Goal: Navigation & Orientation: Find specific page/section

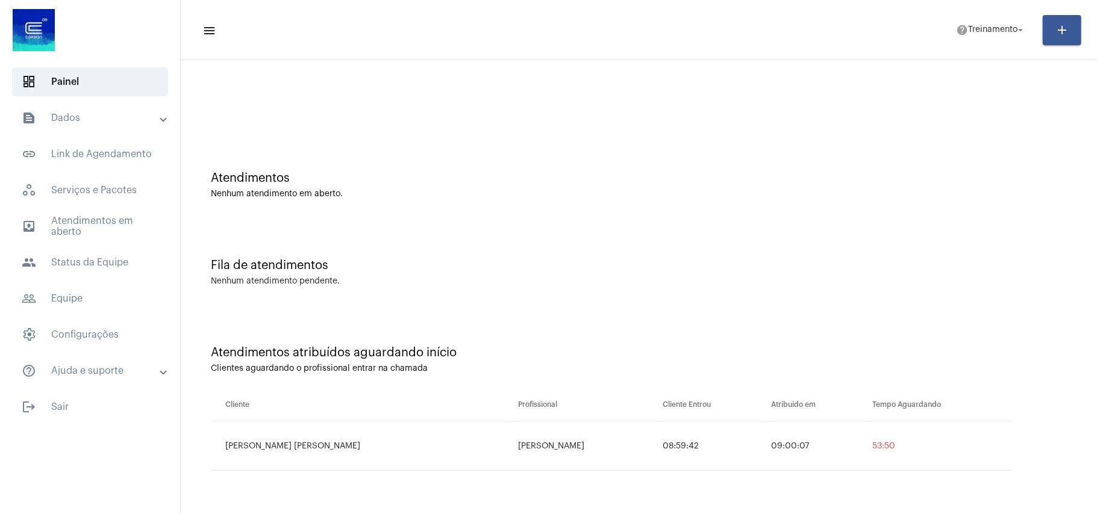
click at [687, 290] on div "Fila de atendimentos Nenhum atendimento pendente." at bounding box center [639, 266] width 904 height 87
click at [124, 81] on span "dashboard Painel" at bounding box center [90, 81] width 156 height 29
click at [485, 264] on div "Fila de atendimentos" at bounding box center [639, 265] width 856 height 13
click at [693, 313] on div "Atendimentos atribuídos aguardando início Clientes aguardando o profissional en…" at bounding box center [639, 403] width 904 height 187
click at [126, 87] on span "dashboard Painel" at bounding box center [90, 81] width 156 height 29
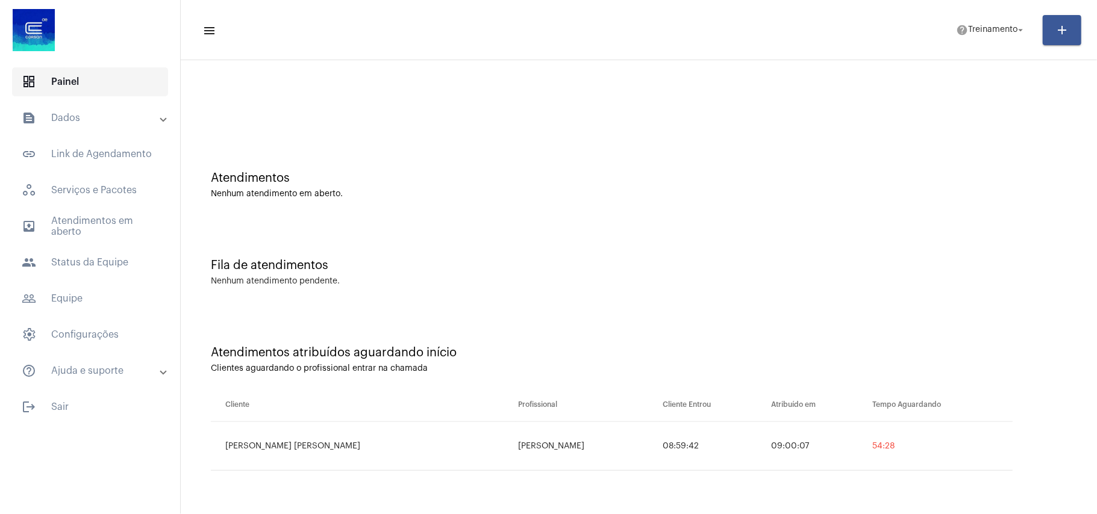
drag, startPoint x: 88, startPoint y: 78, endPoint x: 23, endPoint y: 68, distance: 65.8
click at [81, 78] on span "dashboard Painel" at bounding box center [90, 81] width 156 height 29
drag, startPoint x: 111, startPoint y: 88, endPoint x: 73, endPoint y: 81, distance: 38.6
click at [90, 86] on span "dashboard Painel" at bounding box center [90, 81] width 156 height 29
click at [30, 73] on span "dashboard Painel" at bounding box center [90, 81] width 156 height 29
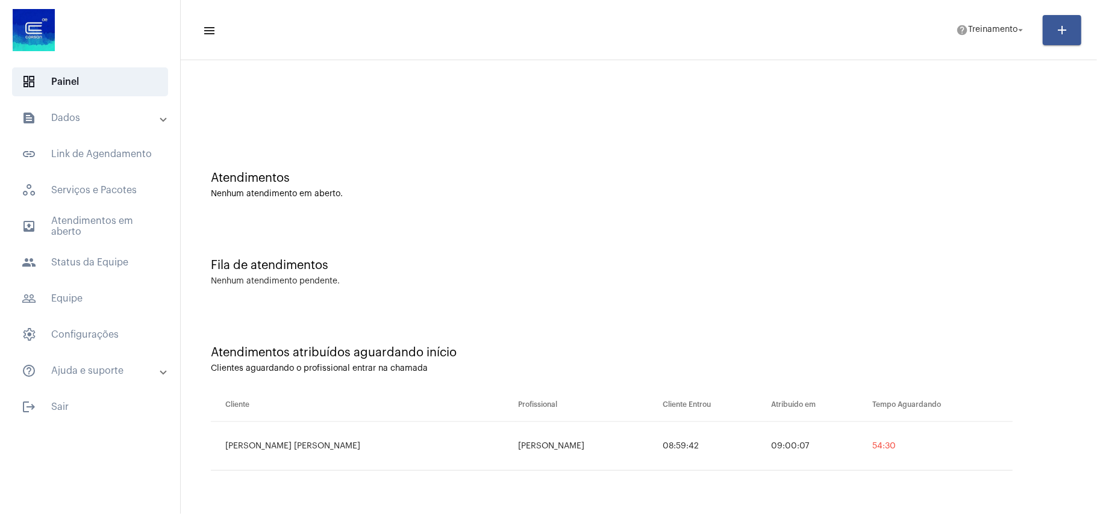
click at [560, 178] on div "Atendimentos" at bounding box center [639, 178] width 856 height 13
click at [559, 178] on div "Atendimentos" at bounding box center [639, 178] width 856 height 13
drag, startPoint x: 490, startPoint y: 263, endPoint x: 461, endPoint y: 169, distance: 98.1
click at [461, 169] on div "Atendimentos Nenhum atendimento em aberto." at bounding box center [639, 179] width 904 height 87
click at [732, 306] on div "Fila de atendimentos Nenhum atendimento pendente." at bounding box center [639, 266] width 904 height 87
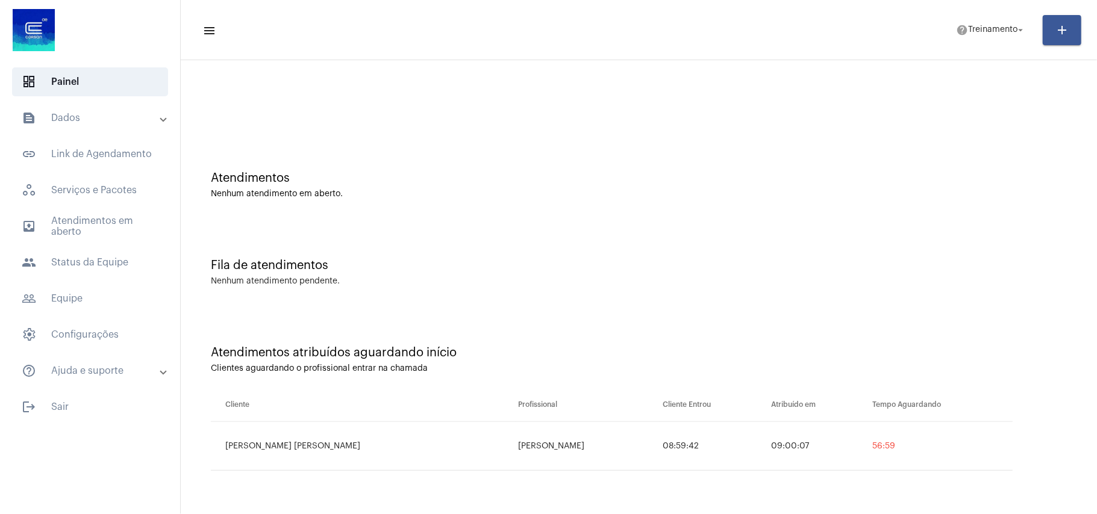
click at [732, 305] on div "Fila de atendimentos Nenhum atendimento pendente." at bounding box center [639, 266] width 904 height 87
click at [844, 234] on div "Fila de atendimentos Nenhum atendimento pendente." at bounding box center [639, 266] width 904 height 87
click at [840, 172] on div "Atendimentos Nenhum atendimento em aberto." at bounding box center [639, 179] width 904 height 87
click at [808, 159] on div "Atendimentos Nenhum atendimento em aberto." at bounding box center [639, 179] width 904 height 87
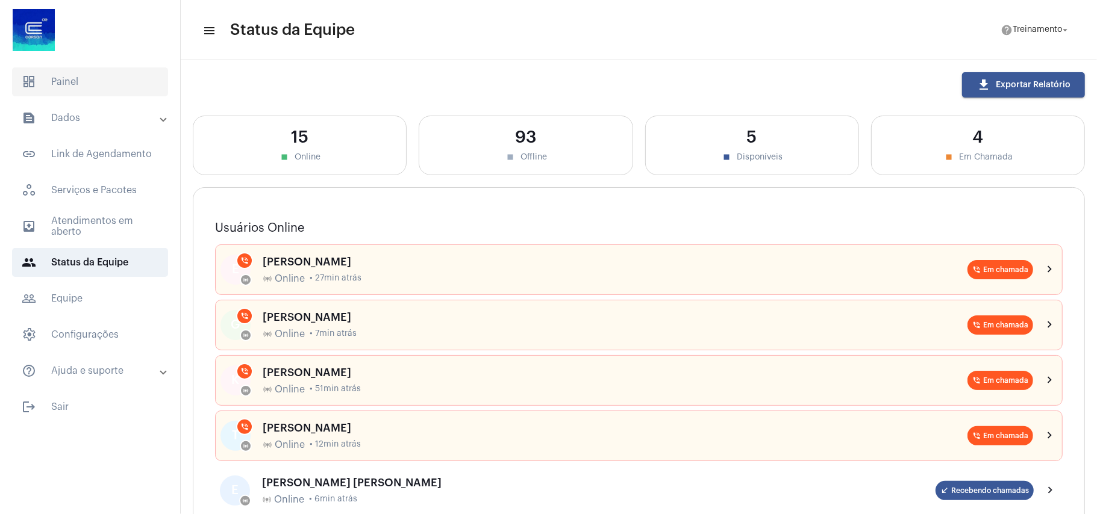
scroll to position [241, 0]
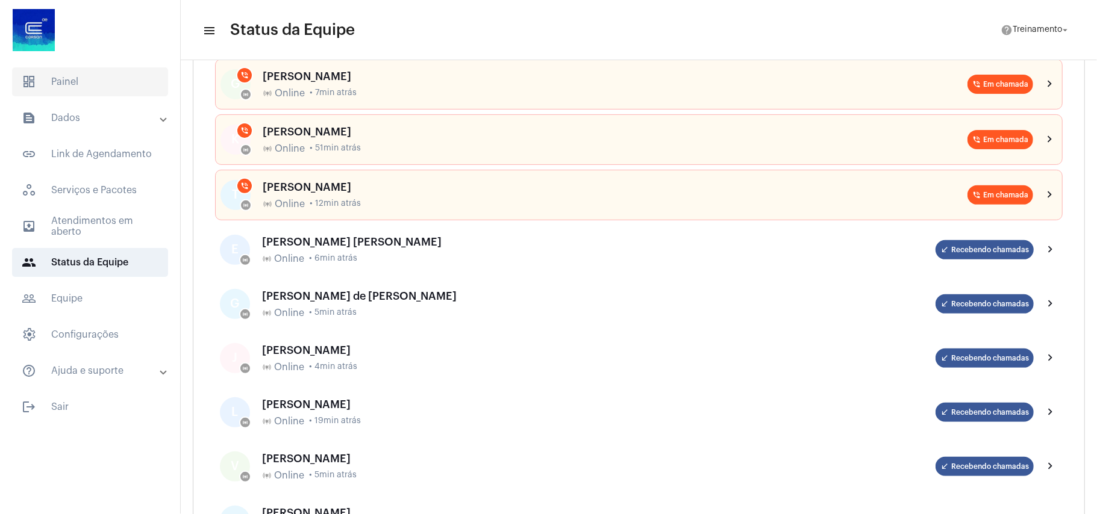
click at [76, 77] on span "dashboard Painel" at bounding box center [90, 81] width 156 height 29
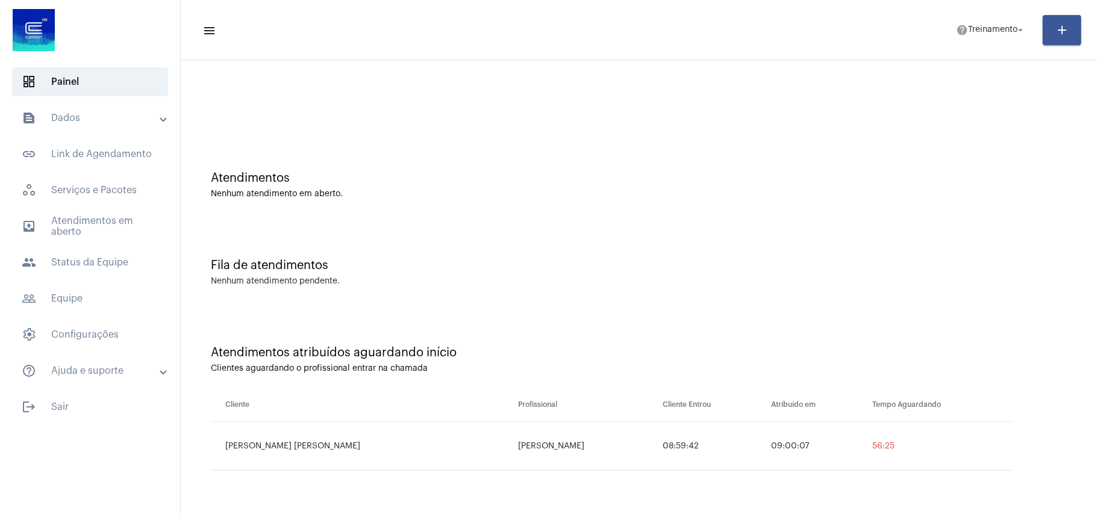
click at [528, 190] on div "Nenhum atendimento em aberto." at bounding box center [639, 194] width 856 height 9
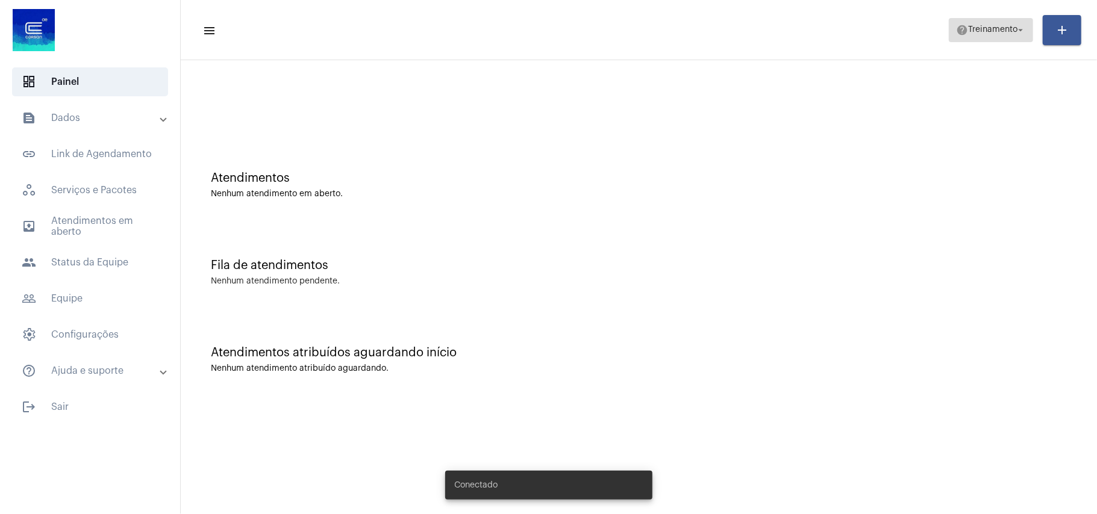
click at [996, 35] on span "help Treinamento arrow_drop_down" at bounding box center [991, 30] width 70 height 22
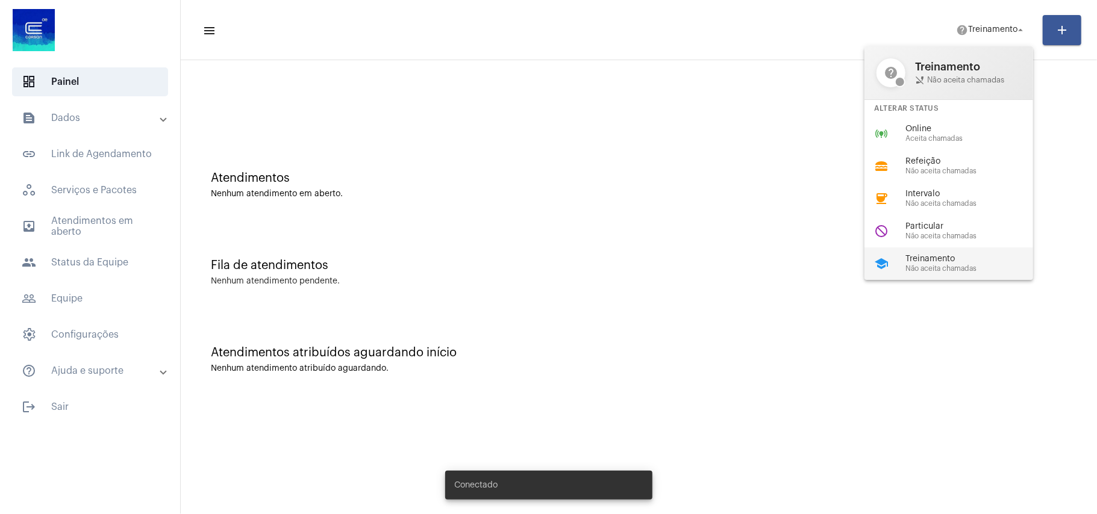
click at [945, 270] on span "Não aceita chamadas" at bounding box center [973, 269] width 137 height 8
